Goal: Information Seeking & Learning: Check status

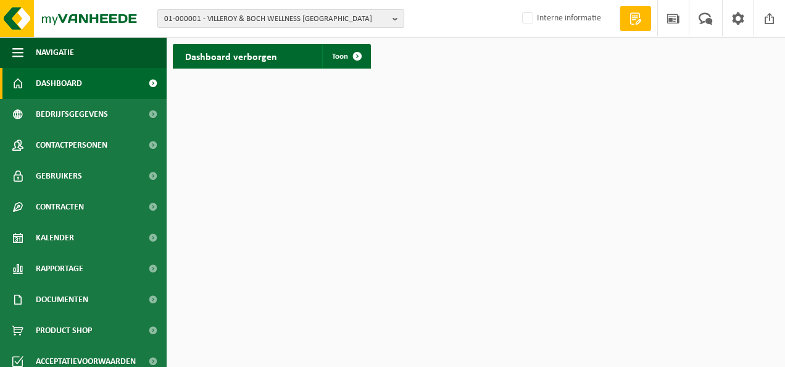
click at [393, 17] on b "button" at bounding box center [398, 18] width 11 height 17
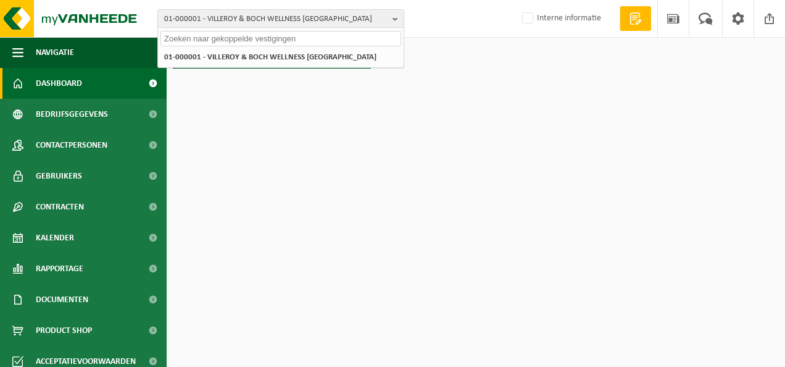
click at [199, 37] on input "text" at bounding box center [280, 38] width 241 height 15
type input "ISSEP LI7GE"
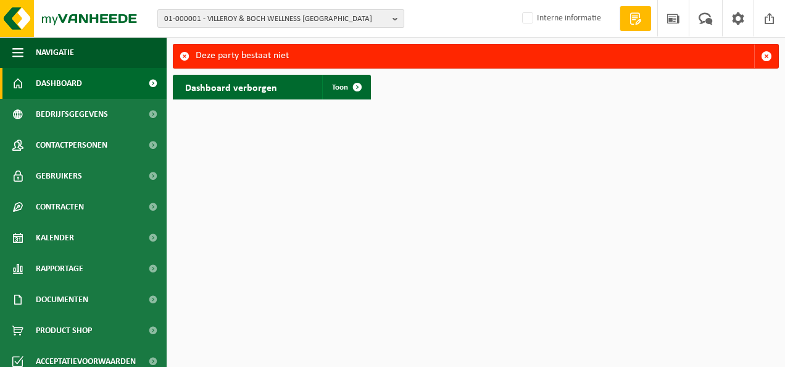
click at [395, 20] on b "button" at bounding box center [398, 18] width 11 height 17
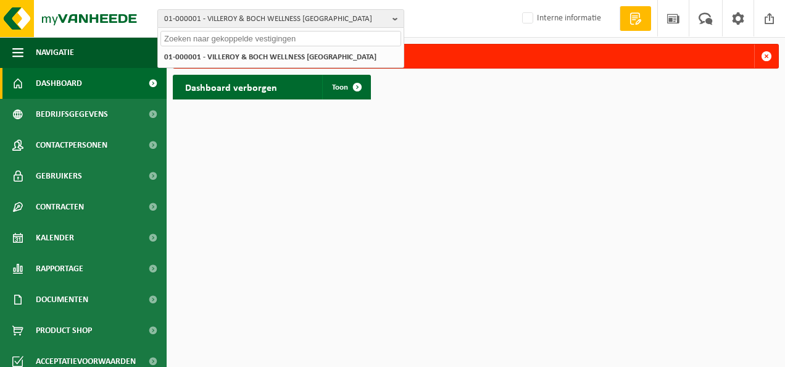
click at [185, 34] on input "text" at bounding box center [280, 38] width 241 height 15
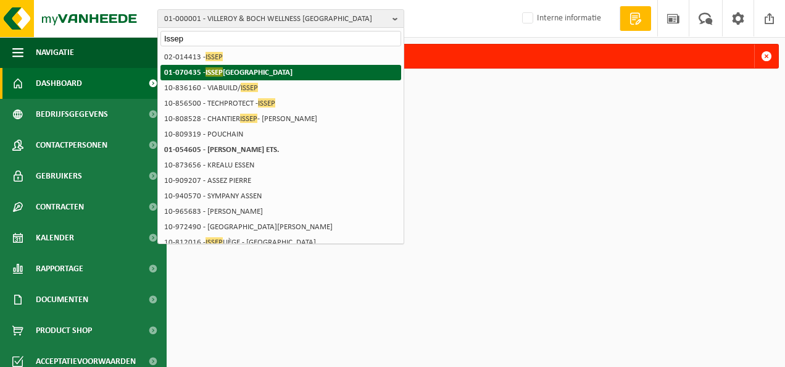
type input "Issep"
click at [197, 74] on strong "01-070435 - ISSEP LIÈGE" at bounding box center [228, 71] width 128 height 9
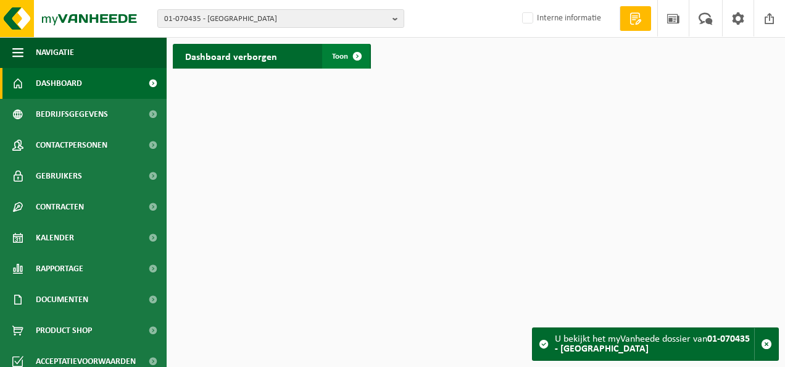
click at [357, 52] on span at bounding box center [357, 56] width 25 height 25
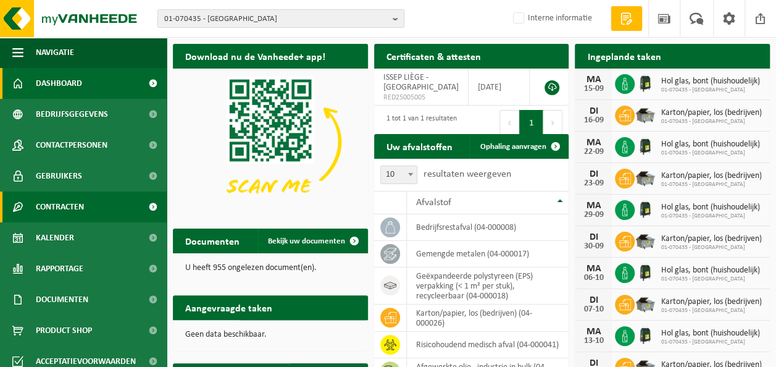
click at [72, 204] on span "Contracten" at bounding box center [60, 206] width 48 height 31
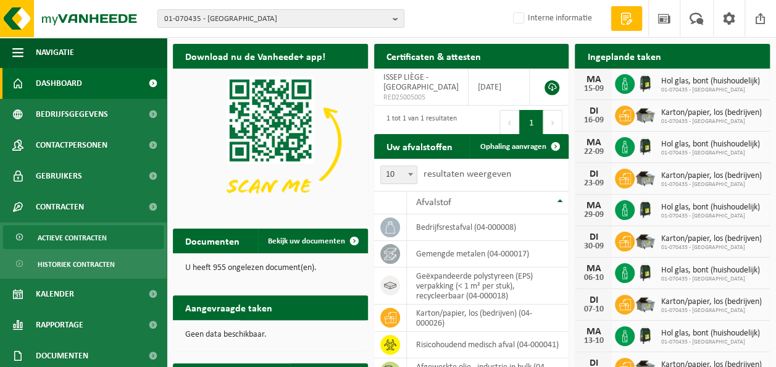
click at [84, 235] on span "Actieve contracten" at bounding box center [72, 237] width 69 height 23
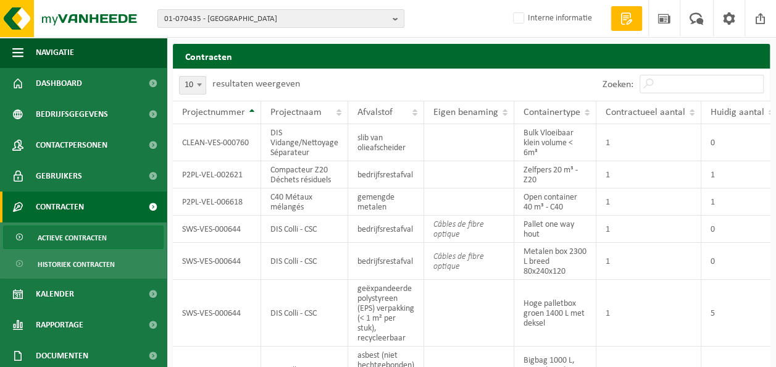
scroll to position [195, 0]
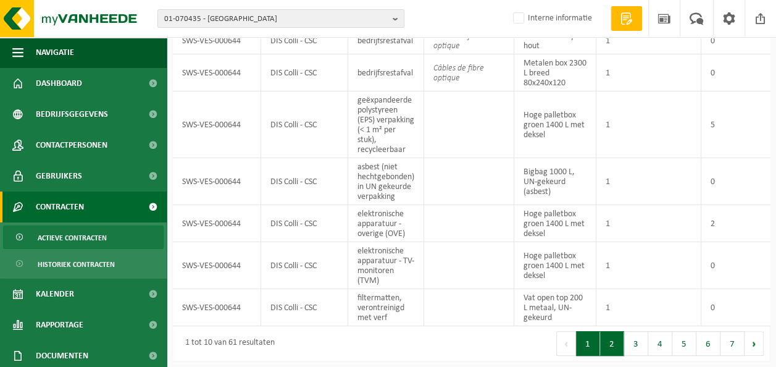
click at [620, 343] on button "2" at bounding box center [612, 343] width 24 height 25
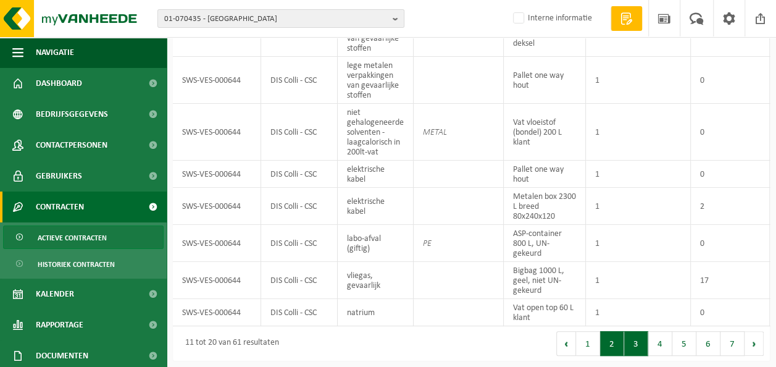
click at [642, 347] on button "3" at bounding box center [636, 343] width 24 height 25
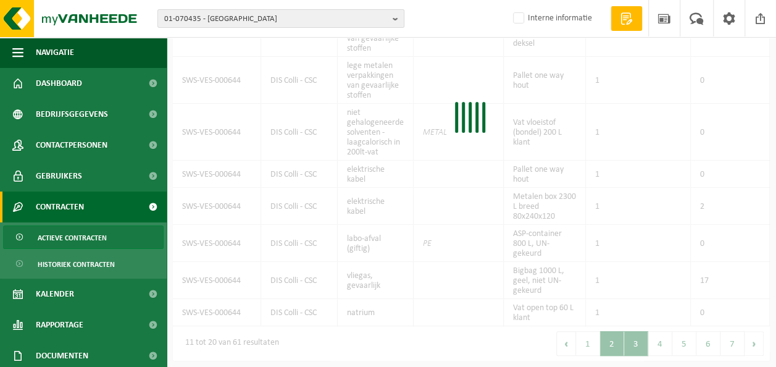
scroll to position [233, 0]
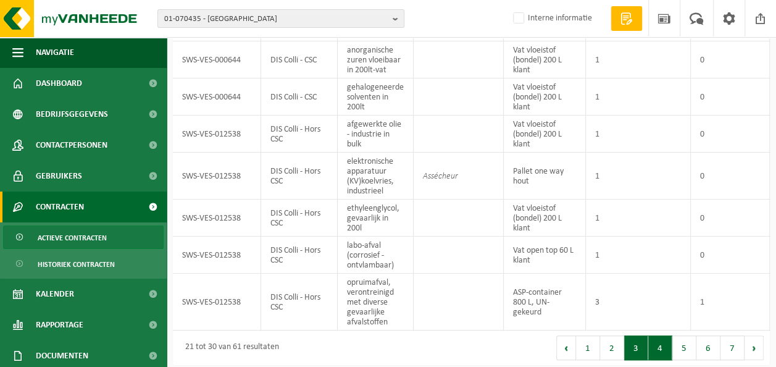
click at [663, 354] on button "4" at bounding box center [660, 347] width 24 height 25
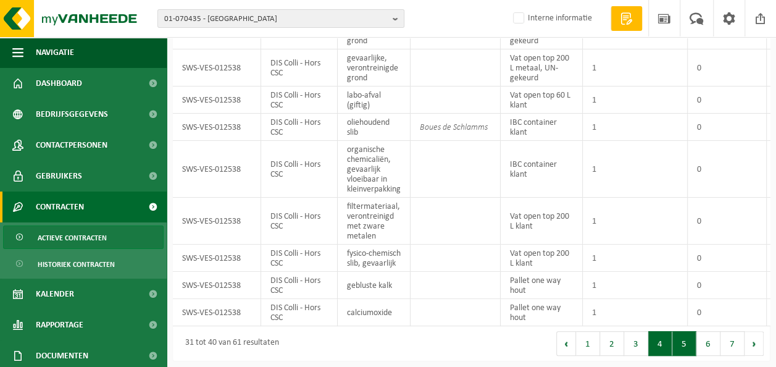
click at [684, 350] on button "5" at bounding box center [684, 343] width 24 height 25
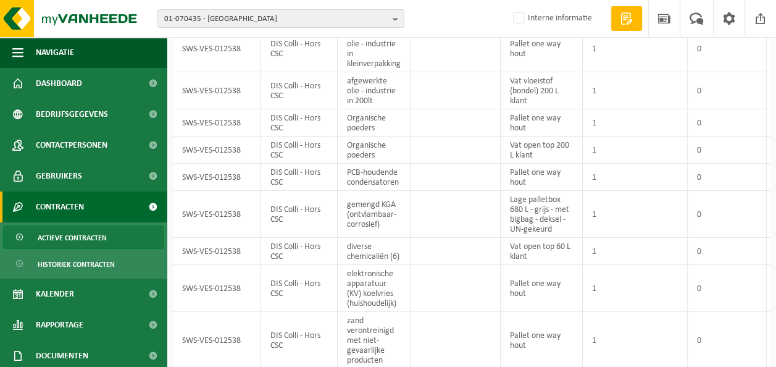
scroll to position [174, 0]
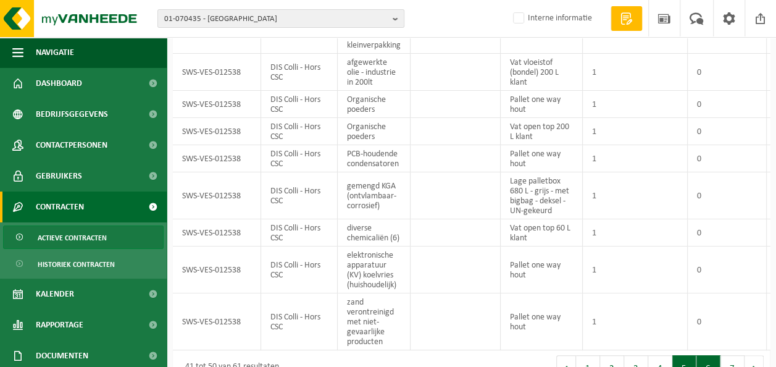
click at [705, 355] on button "6" at bounding box center [708, 367] width 24 height 25
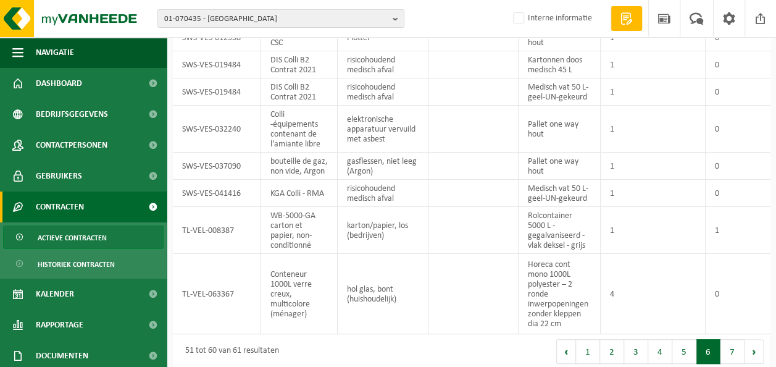
scroll to position [178, 0]
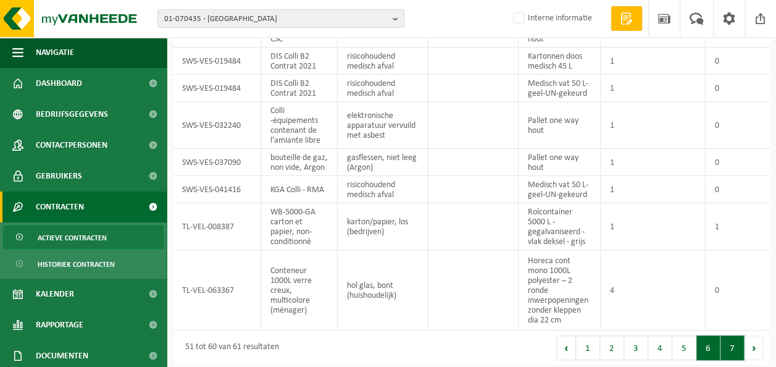
click at [731, 358] on button "7" at bounding box center [732, 347] width 24 height 25
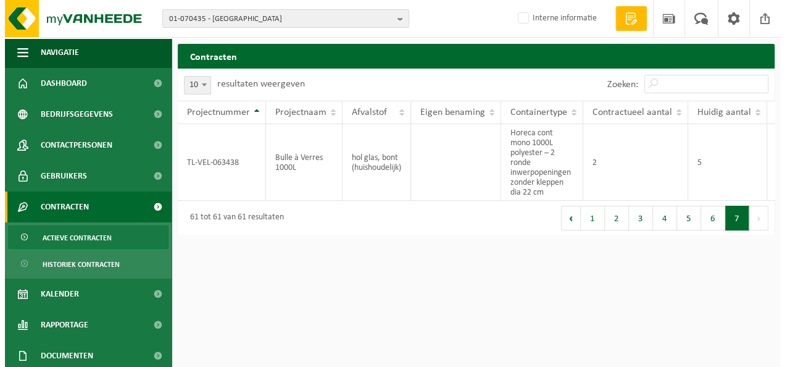
scroll to position [0, 0]
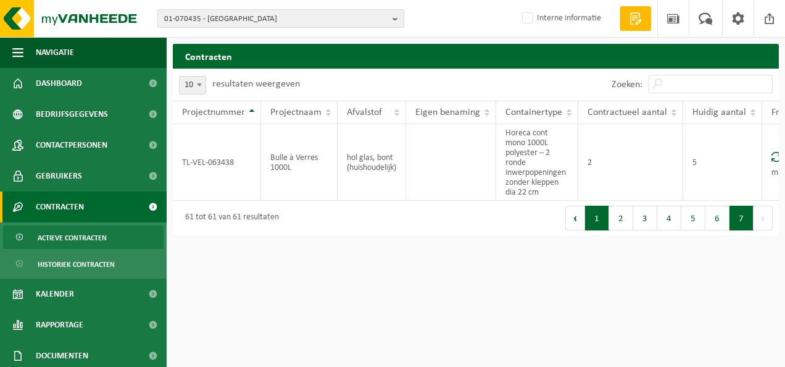
click at [599, 230] on button "1" at bounding box center [597, 218] width 24 height 25
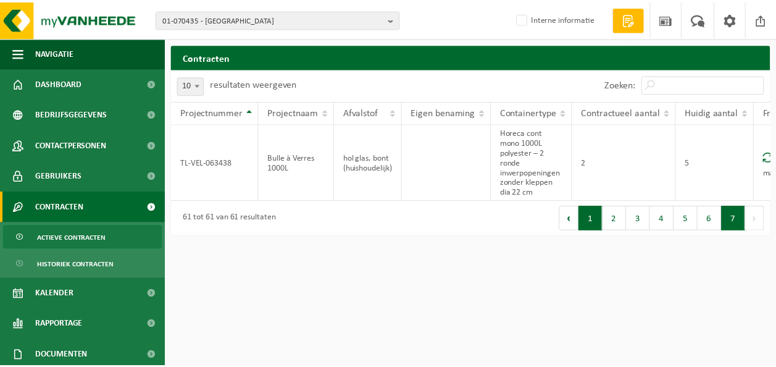
scroll to position [195, 0]
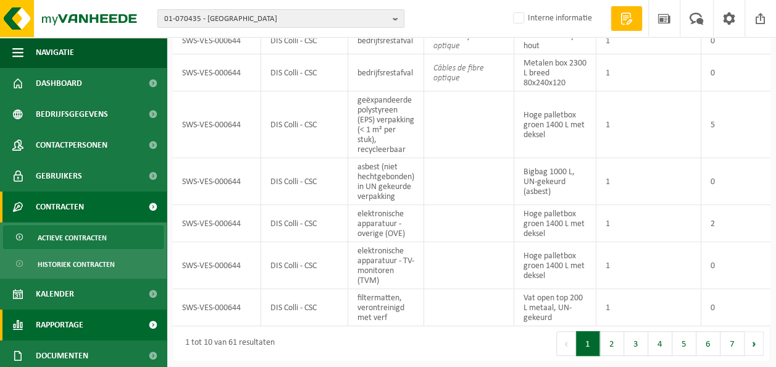
click at [57, 323] on span "Rapportage" at bounding box center [60, 324] width 48 height 31
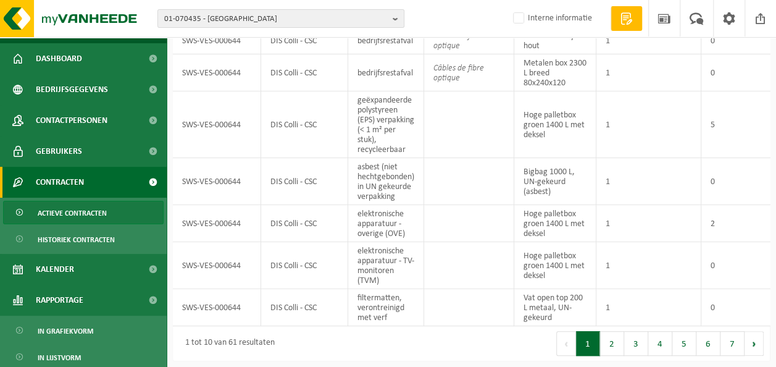
scroll to position [49, 0]
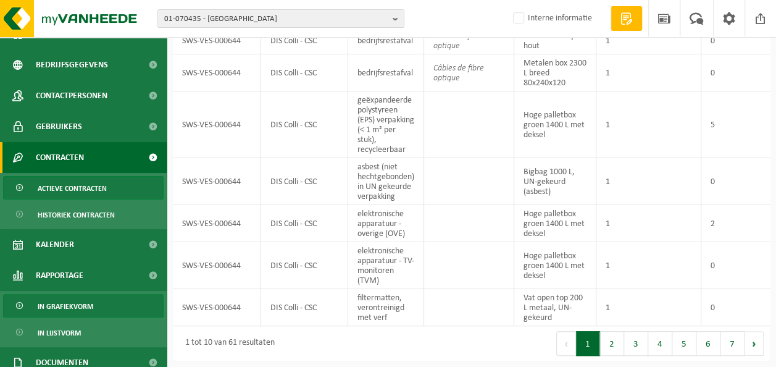
click at [83, 302] on span "In grafiekvorm" at bounding box center [66, 305] width 56 height 23
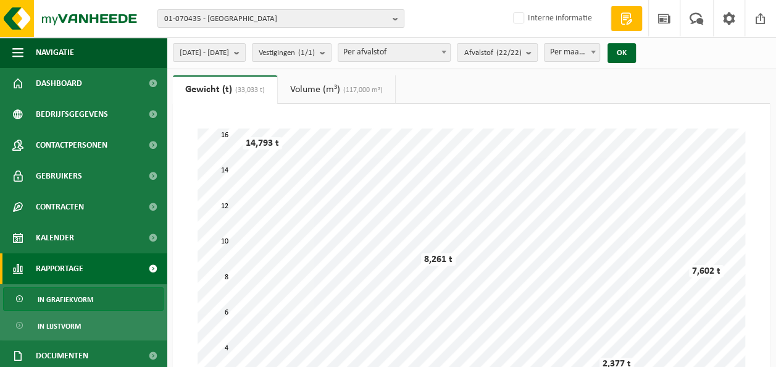
click at [774, 358] on div "Geen data beschikbaar voor de opgegeven filters. Gewicht (t) (33,033 t) Volume …" at bounding box center [471, 373] width 609 height 596
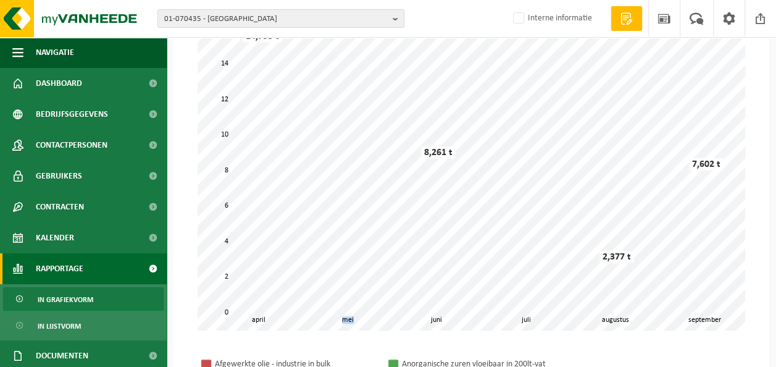
scroll to position [123, 0]
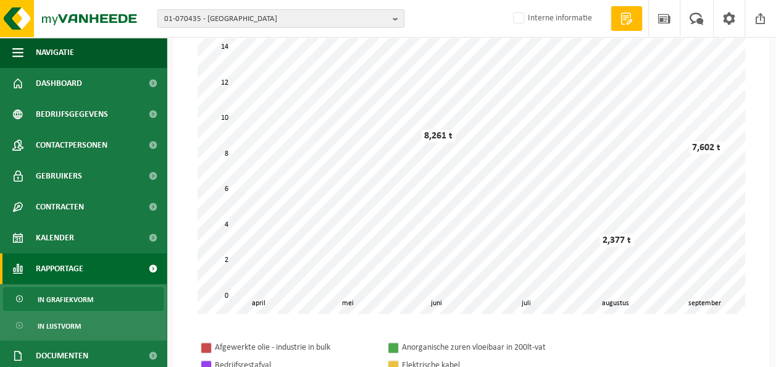
click at [757, 343] on div "Even geduld. Door de grote hoeveelheid gegevens duurt het laden even. mei juni …" at bounding box center [471, 261] width 597 height 562
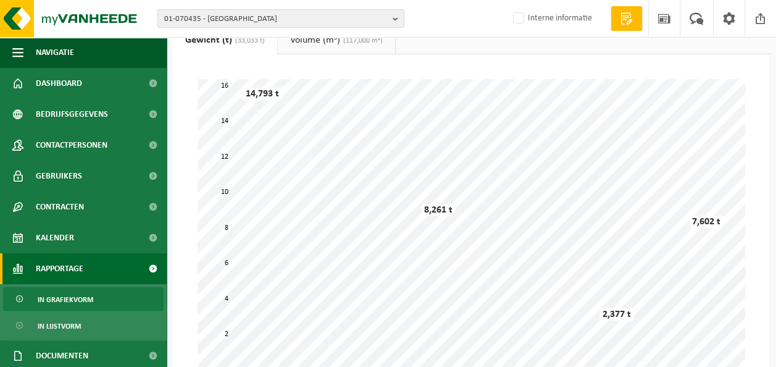
scroll to position [0, 0]
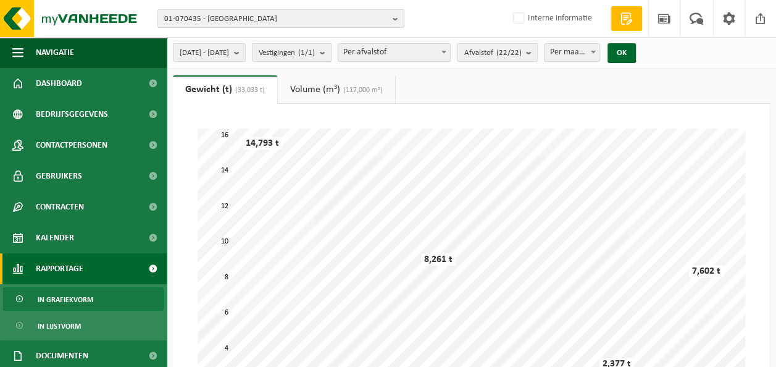
click at [335, 94] on link "Volume (m³) (117,000 m³)" at bounding box center [336, 89] width 117 height 28
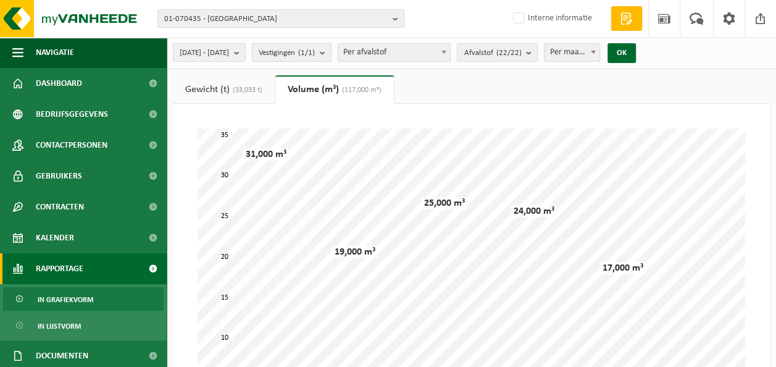
click at [228, 88] on link "Gewicht (t) (33,033 t)" at bounding box center [224, 89] width 102 height 28
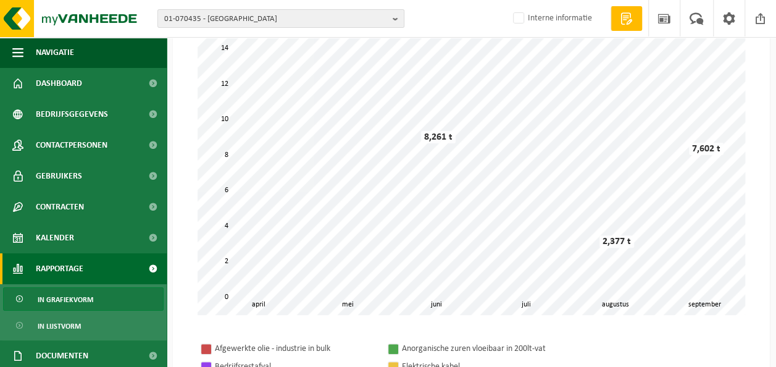
scroll to position [123, 0]
